Goal: Find specific page/section: Find specific page/section

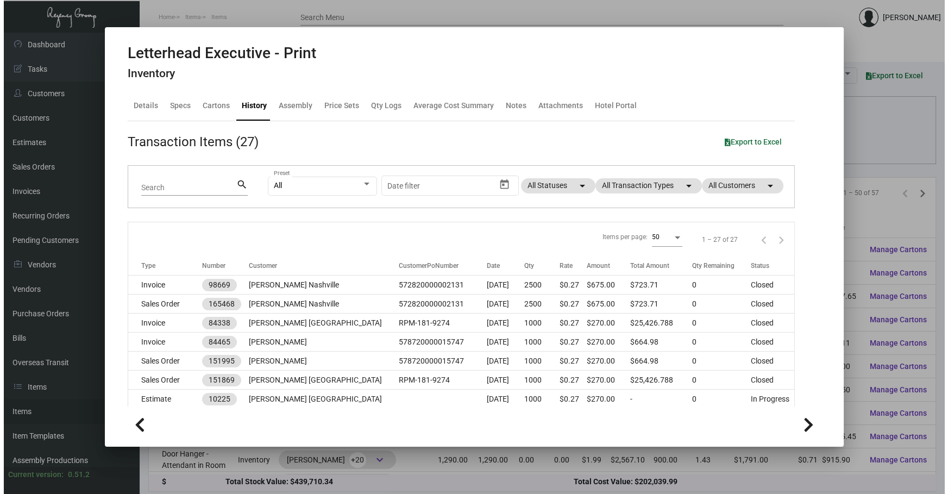
scroll to position [478, 0]
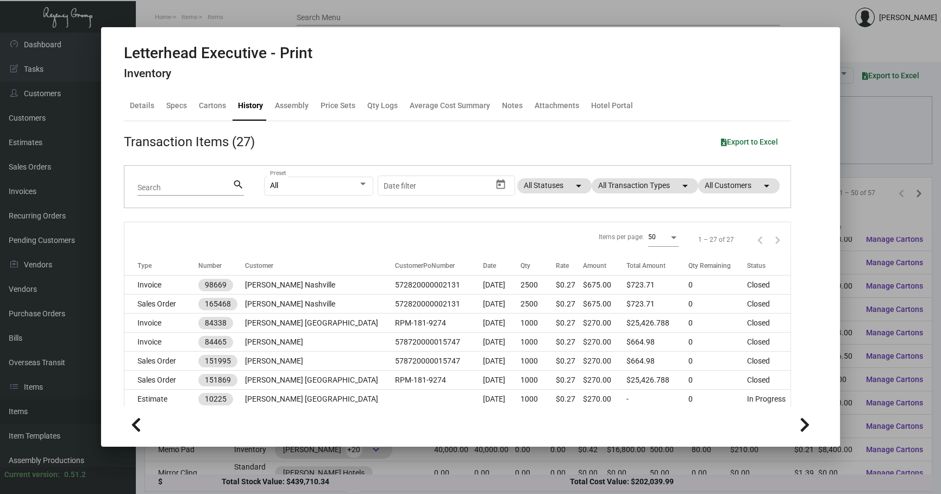
click at [250, 474] on div at bounding box center [470, 247] width 941 height 494
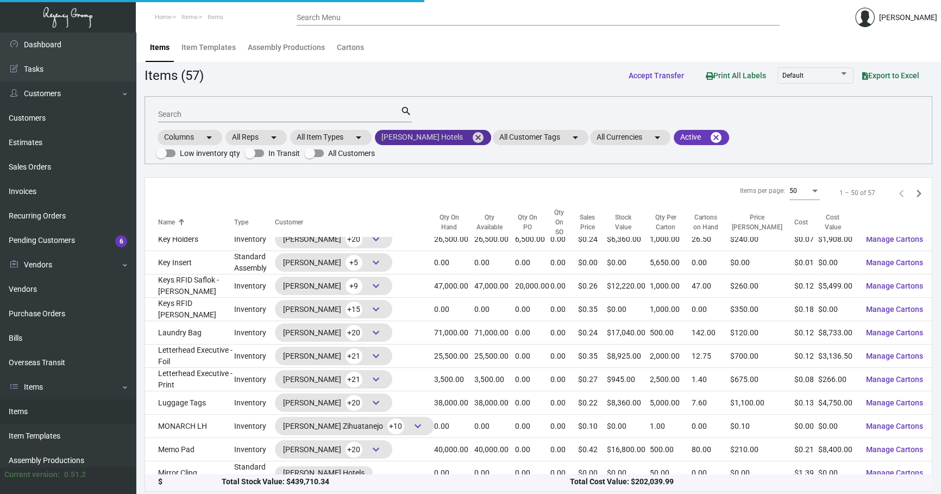
click at [472, 134] on mat-icon "cancel" at bounding box center [478, 137] width 13 height 13
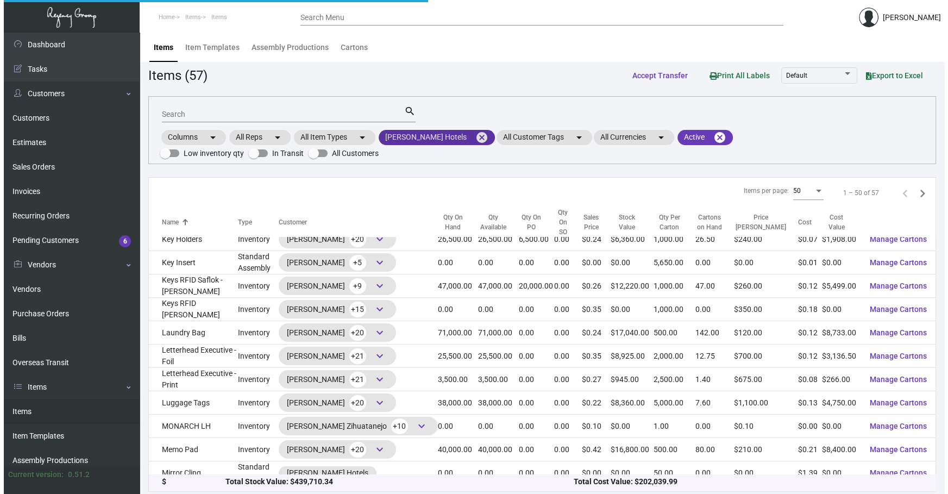
scroll to position [477, 0]
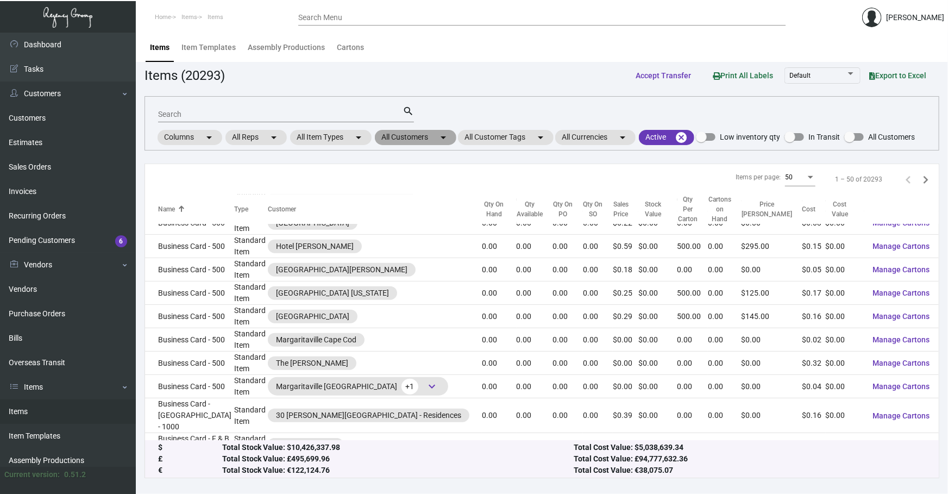
click at [440, 135] on mat-icon "arrow_drop_down" at bounding box center [443, 137] width 13 height 13
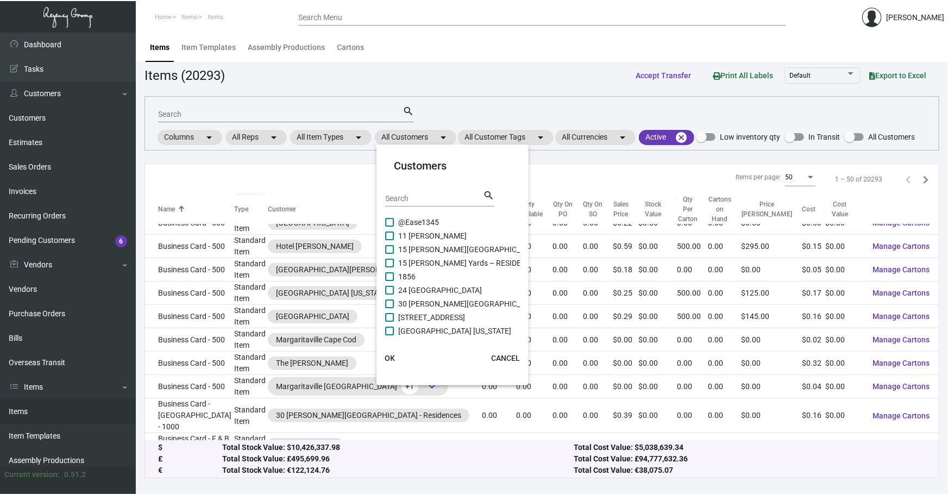
click at [406, 188] on mat-card-header "Customers Search search" at bounding box center [452, 187] width 135 height 58
click at [412, 193] on div "Search" at bounding box center [434, 198] width 98 height 17
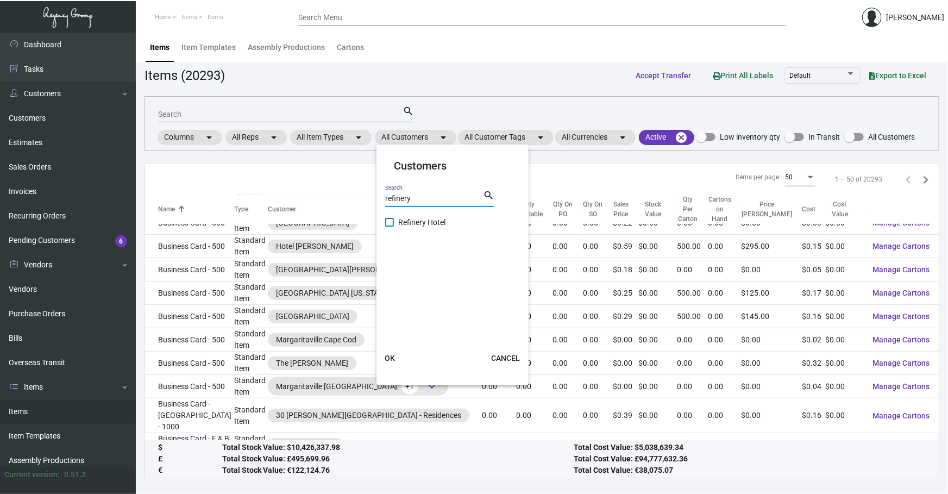
type input "refinery"
click at [426, 219] on span "Refinery Hotel" at bounding box center [421, 222] width 47 height 13
click at [390, 227] on input "Refinery Hotel" at bounding box center [389, 227] width 1 height 1
checkbox input "true"
click at [396, 358] on button "OK" at bounding box center [389, 358] width 35 height 20
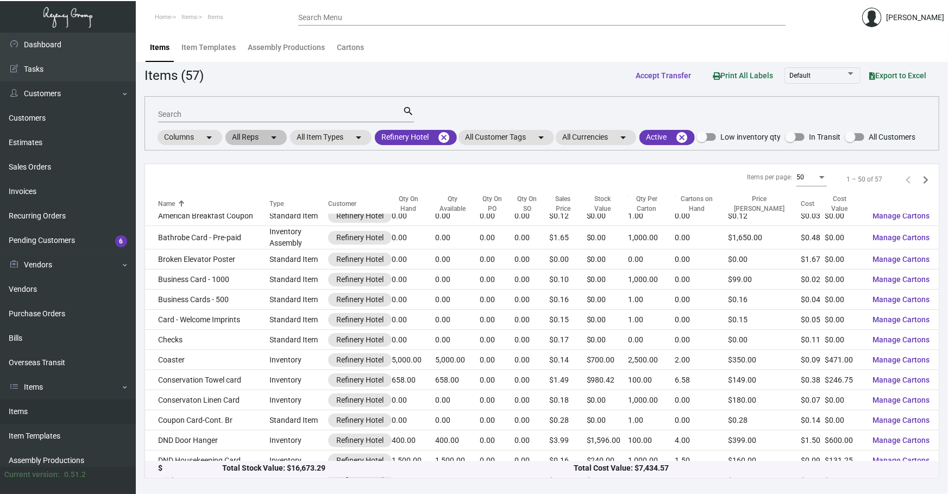
scroll to position [49, 0]
click at [285, 114] on input "Search" at bounding box center [280, 114] width 245 height 9
type input "a"
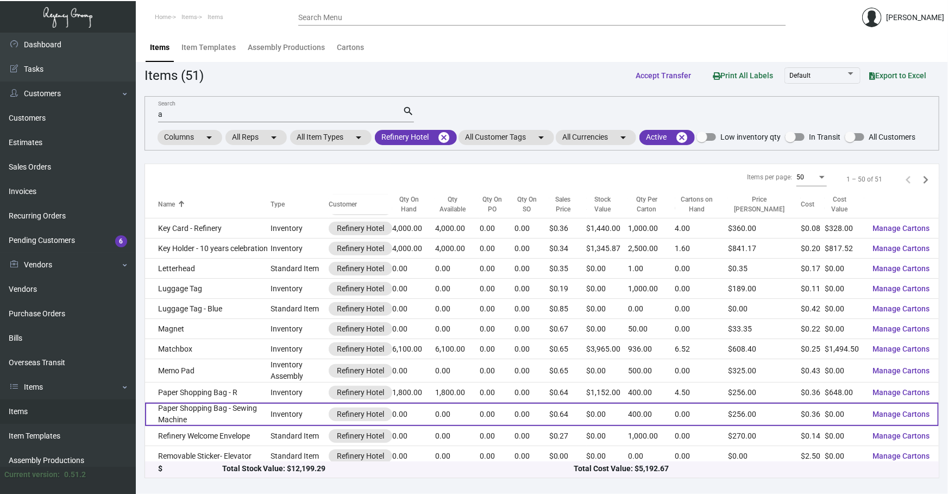
scroll to position [493, 0]
